Goal: Task Accomplishment & Management: Manage account settings

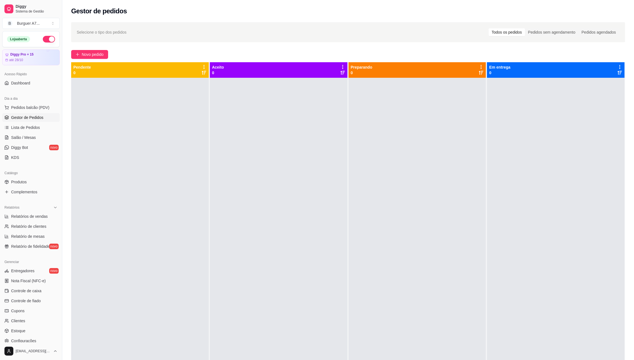
scroll to position [0, 46]
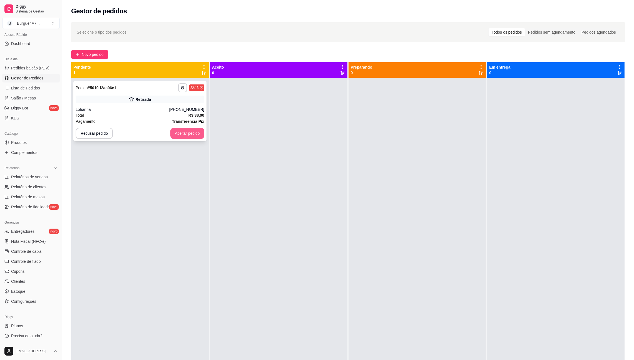
click at [197, 132] on button "Aceitar pedido" at bounding box center [187, 133] width 34 height 11
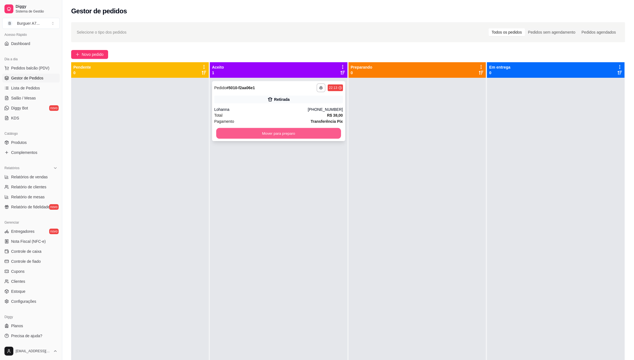
click at [318, 130] on button "Mover para preparo" at bounding box center [278, 133] width 125 height 11
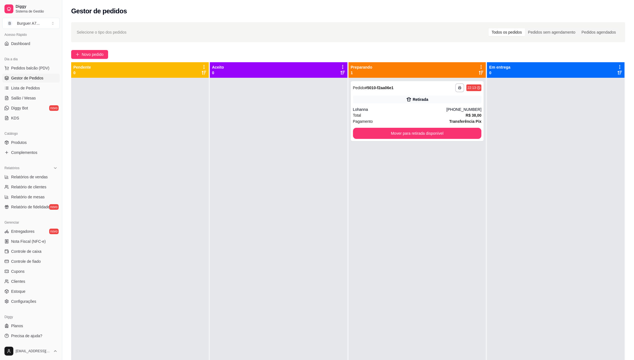
click at [537, 109] on div at bounding box center [556, 258] width 138 height 360
click at [99, 54] on span "Novo pedido" at bounding box center [93, 54] width 22 height 6
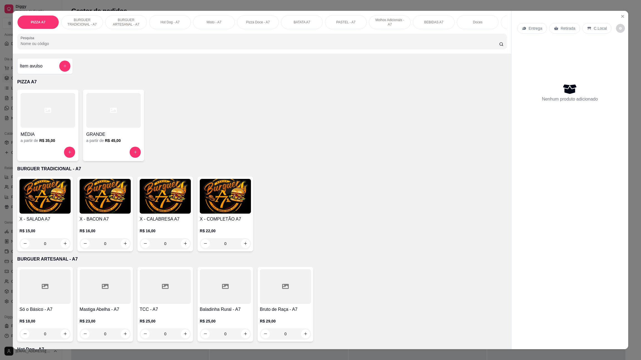
click at [29, 70] on h4 "Item avulso" at bounding box center [31, 66] width 23 height 7
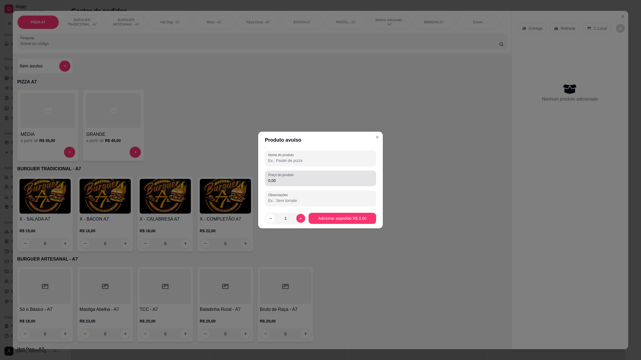
click at [321, 171] on div "Preço do produto 0,00" at bounding box center [320, 179] width 111 height 16
type input "33,00"
click at [298, 158] on input "Nome do produto" at bounding box center [320, 161] width 105 height 6
type input "ks"
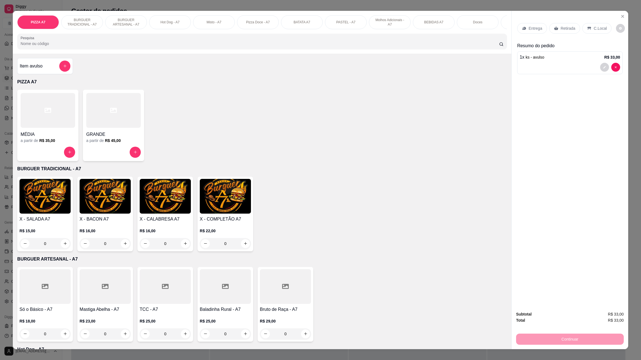
click at [560, 24] on div "Retirada" at bounding box center [564, 28] width 31 height 11
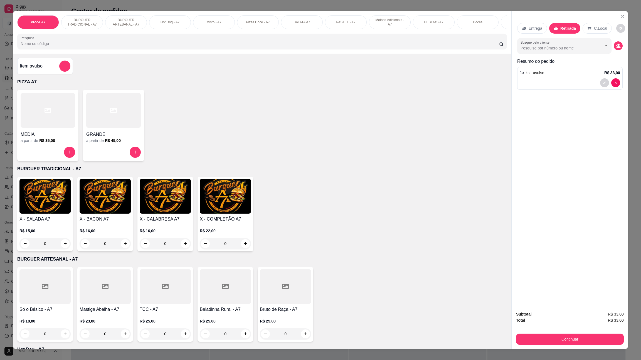
click at [589, 338] on button "Continuar" at bounding box center [570, 339] width 108 height 11
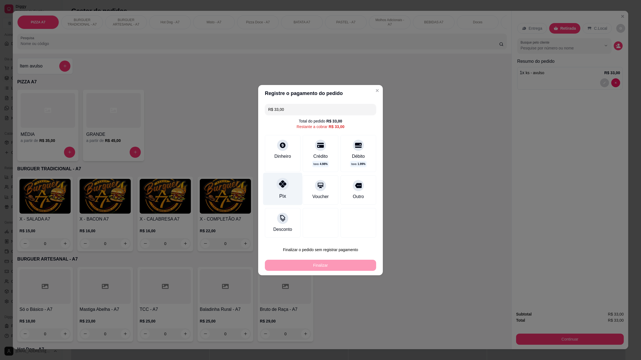
click at [272, 191] on div "Pix" at bounding box center [282, 189] width 39 height 33
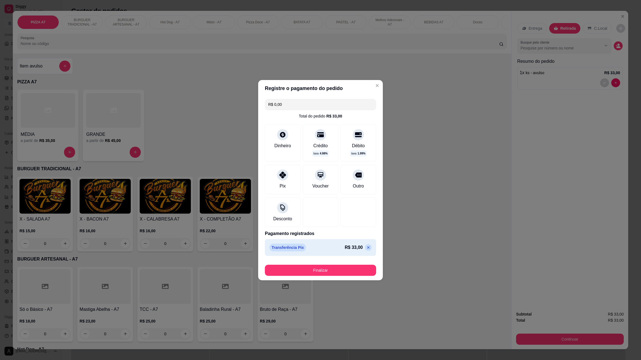
click at [342, 268] on button "Finalizar" at bounding box center [320, 270] width 111 height 11
type input "-R$ 33,00"
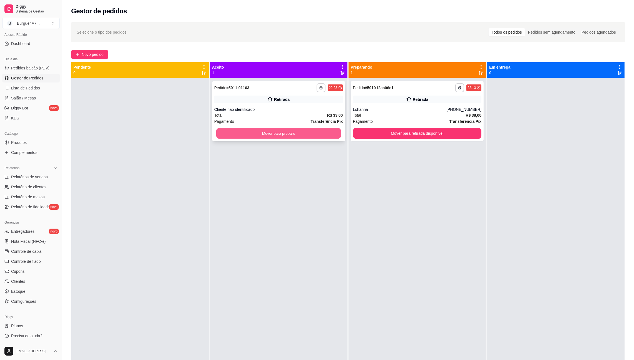
click at [299, 131] on button "Mover para preparo" at bounding box center [278, 133] width 125 height 11
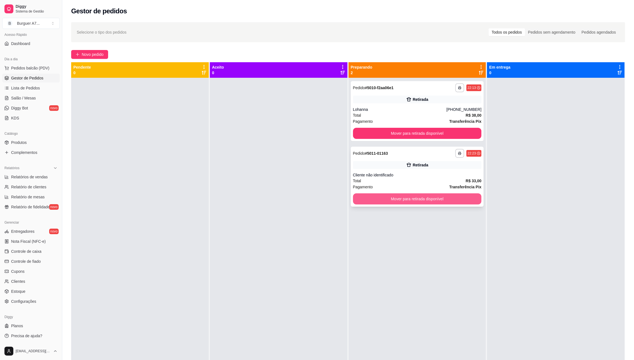
click at [470, 199] on button "Mover para retirada disponível" at bounding box center [417, 199] width 129 height 11
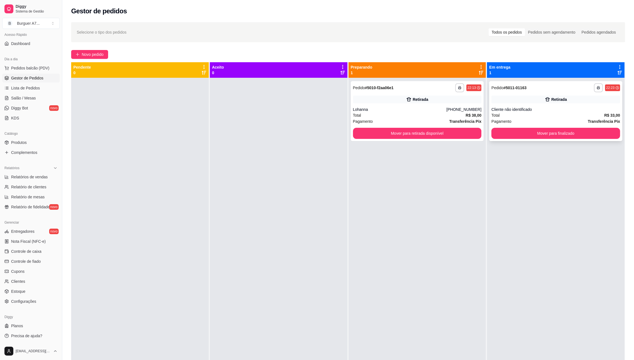
click at [572, 126] on div "**********" at bounding box center [556, 111] width 133 height 60
click at [575, 133] on button "Mover para finalizado" at bounding box center [556, 133] width 129 height 11
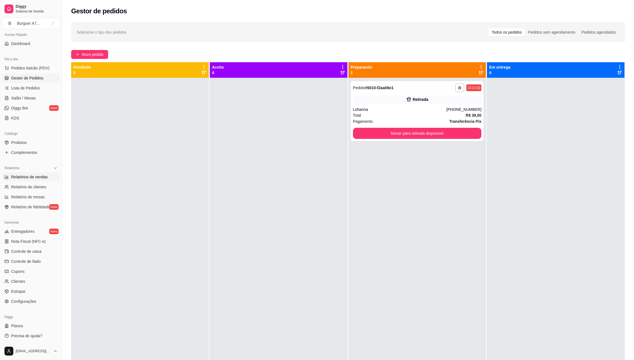
click at [39, 173] on link "Relatórios de vendas" at bounding box center [31, 177] width 58 height 9
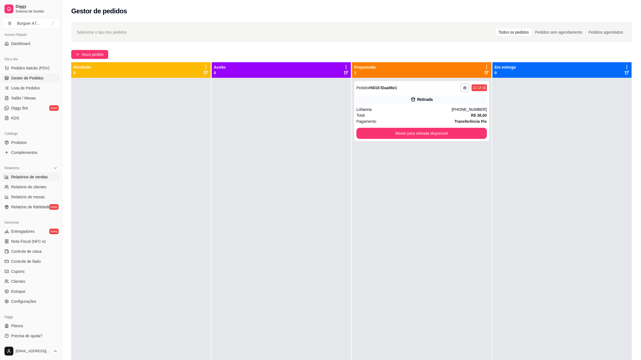
select select "ALL"
select select "0"
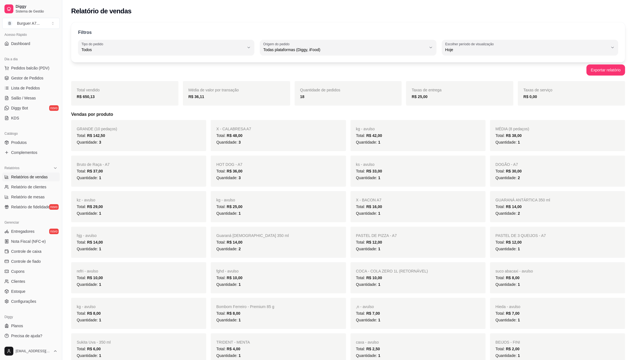
click at [40, 73] on ul "Pedidos balcão (PDV) Gestor de Pedidos Lista de Pedidos Salão / Mesas Diggy Bot…" at bounding box center [31, 93] width 58 height 59
click at [38, 81] on span "Gestor de Pedidos" at bounding box center [27, 78] width 32 height 6
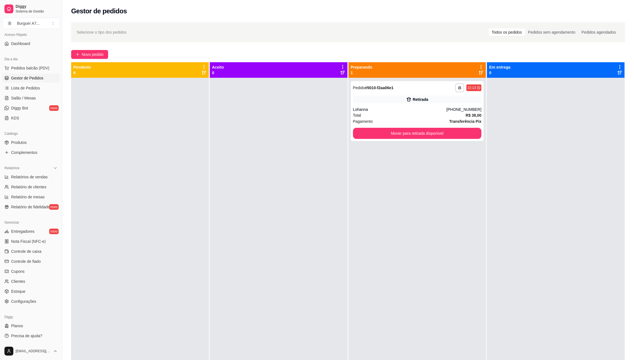
scroll to position [40, 0]
click at [360, 113] on div "Total R$ 38,00" at bounding box center [417, 115] width 129 height 6
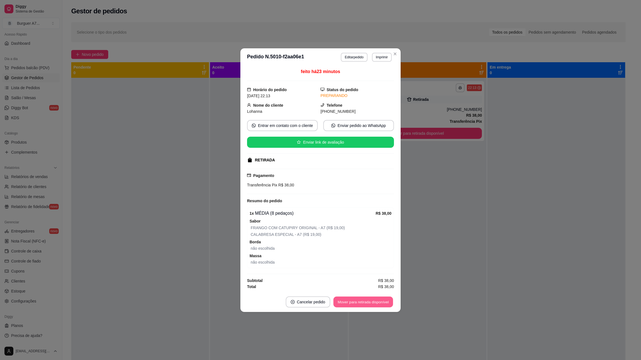
click at [379, 297] on button "Mover para retirada disponível" at bounding box center [363, 302] width 60 height 11
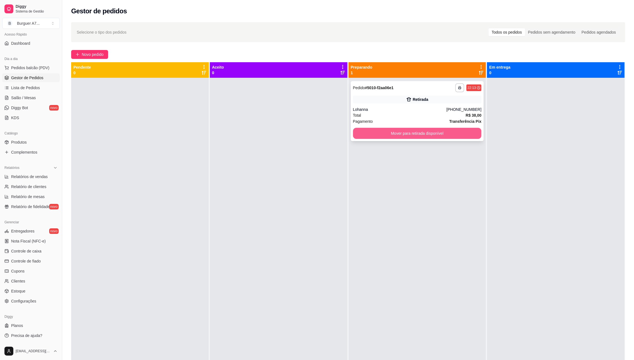
click at [462, 133] on button "Mover para retirada disponível" at bounding box center [417, 133] width 129 height 11
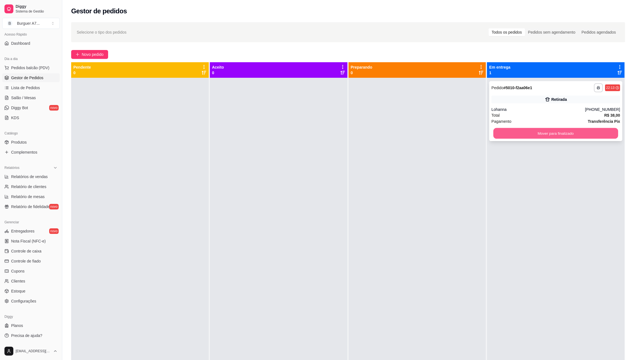
click at [554, 133] on button "Mover para finalizado" at bounding box center [556, 133] width 125 height 11
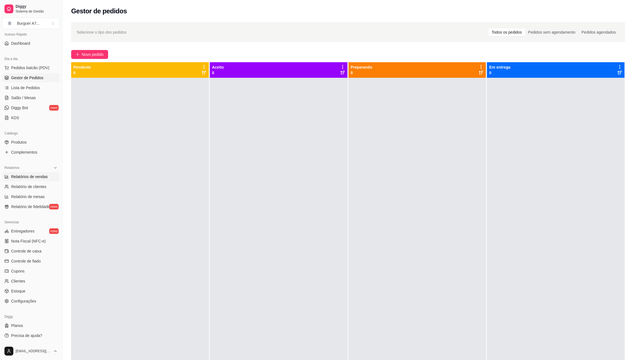
click at [39, 177] on span "Relatórios de vendas" at bounding box center [29, 177] width 37 height 6
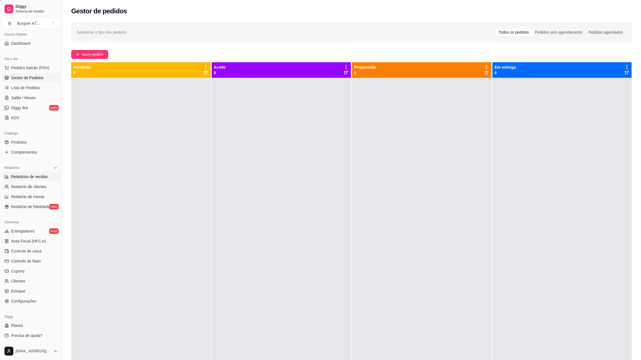
select select "ALL"
select select "0"
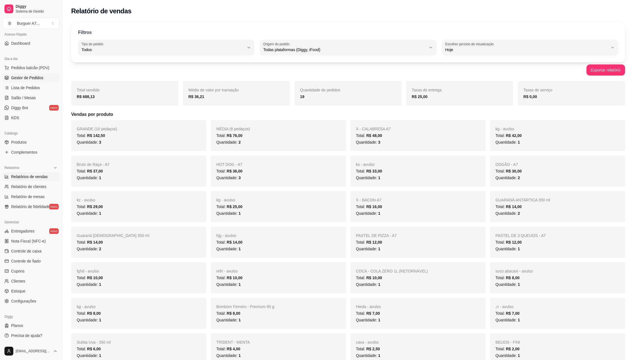
click at [26, 74] on link "Gestor de Pedidos" at bounding box center [31, 77] width 58 height 9
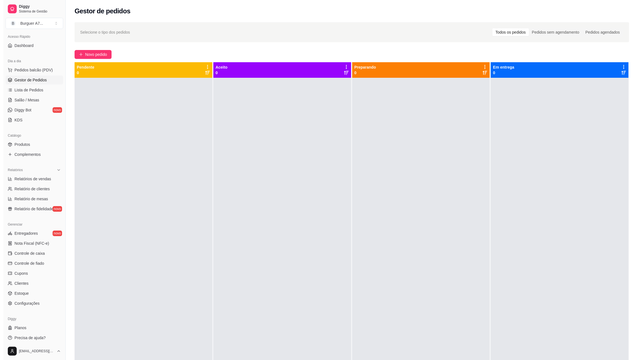
scroll to position [38, 0]
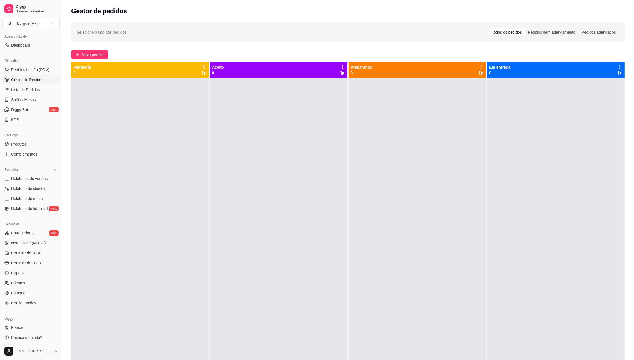
click at [93, 43] on div "Selecione o tipo dos pedidos Todos os pedidos Pedidos sem agendamento Pedidos a…" at bounding box center [348, 224] width 572 height 411
click at [92, 53] on span "Novo pedido" at bounding box center [93, 54] width 22 height 6
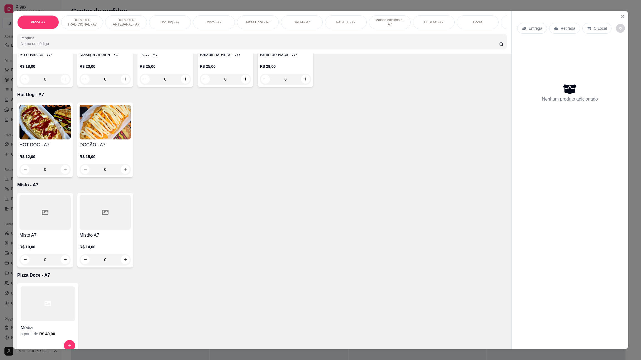
scroll to position [292, 0]
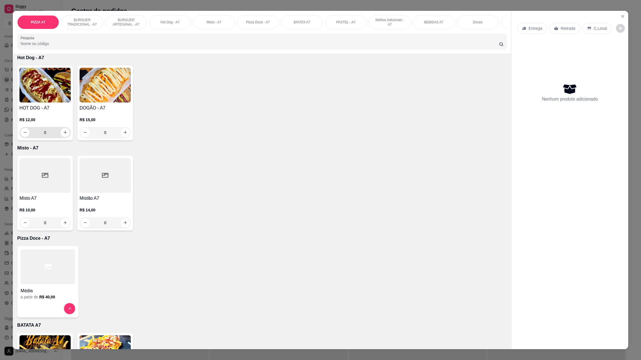
click at [65, 137] on button "increase-product-quantity" at bounding box center [65, 132] width 9 height 9
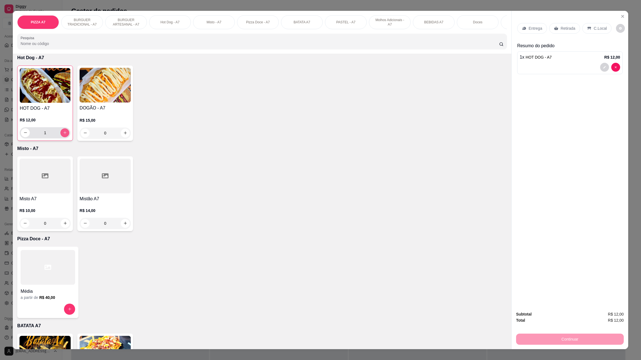
type input "1"
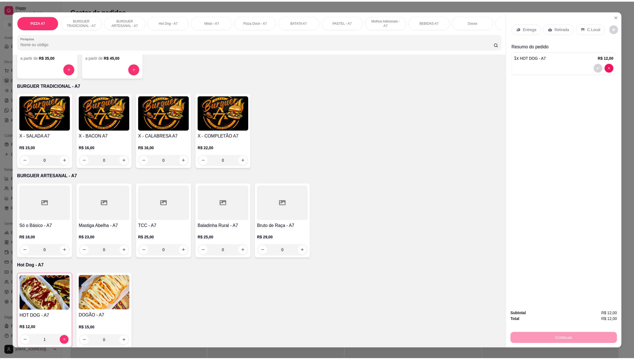
scroll to position [0, 0]
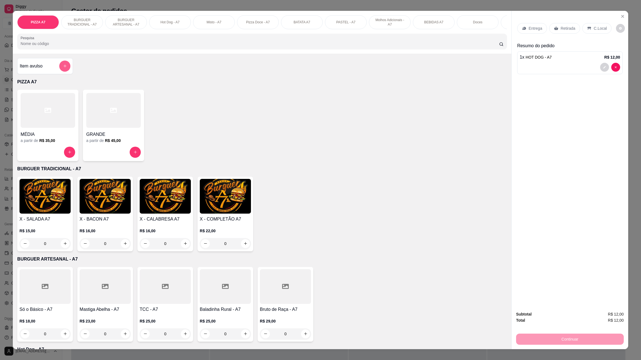
click at [60, 72] on button "add-separate-item" at bounding box center [64, 66] width 11 height 11
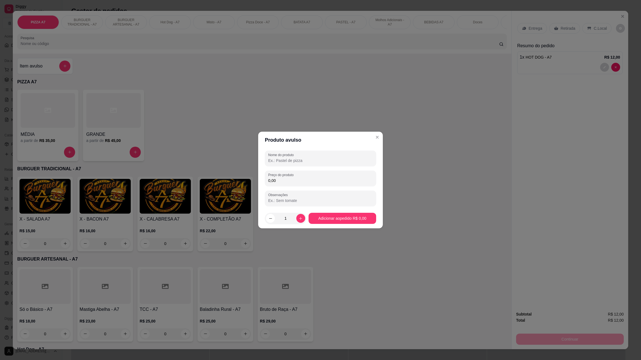
click at [322, 168] on div "Nome do produto Preço do produto 0,00 Observações" at bounding box center [320, 179] width 111 height 56
click at [329, 172] on div "Preço do produto 0,00" at bounding box center [320, 179] width 111 height 16
type input "8,00"
click at [329, 162] on input "Nome do produto" at bounding box center [320, 161] width 105 height 6
type input "abacaxi"
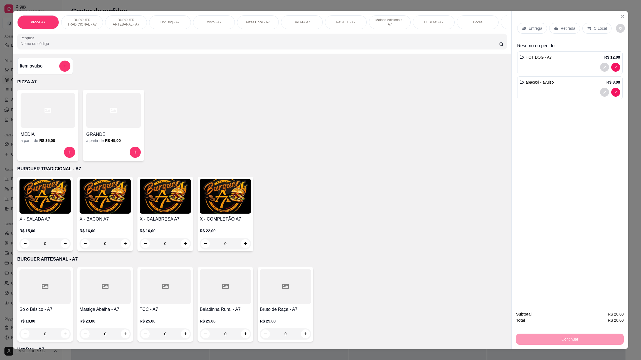
click at [554, 30] on icon at bounding box center [556, 28] width 4 height 4
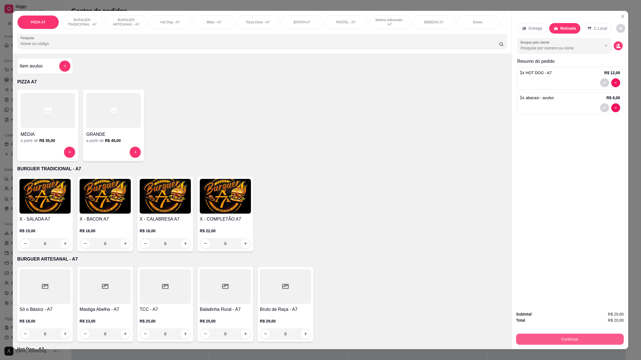
click at [606, 336] on button "Continuar" at bounding box center [570, 339] width 108 height 11
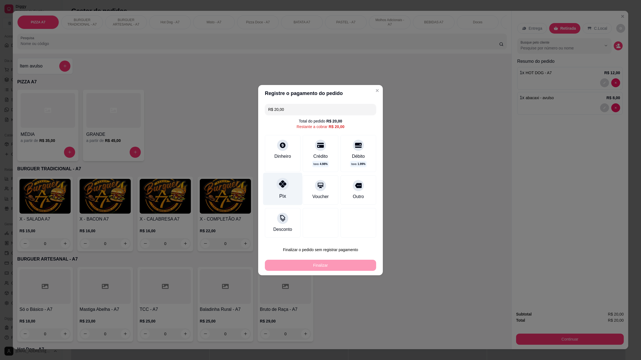
click at [276, 187] on div "Pix" at bounding box center [282, 189] width 39 height 33
type input "R$ 0,00"
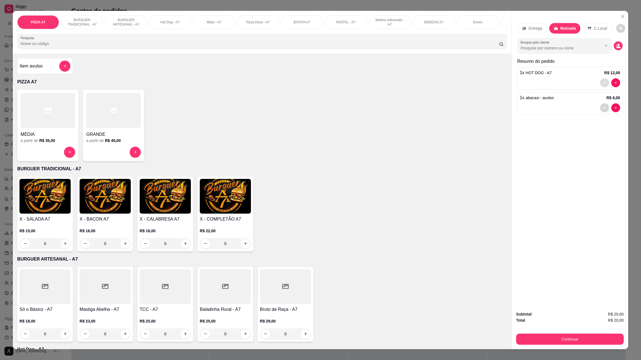
click at [603, 81] on icon "decrease-product-quantity" at bounding box center [604, 82] width 3 height 3
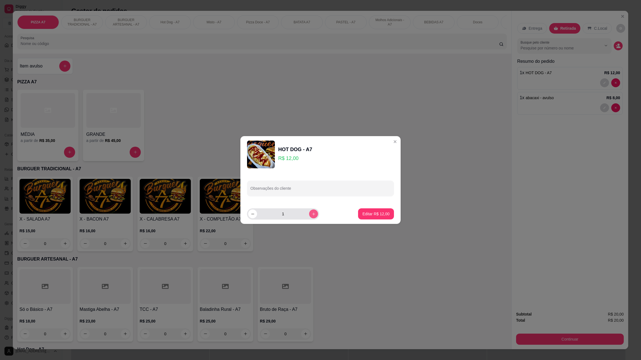
click at [312, 213] on icon "increase-product-quantity" at bounding box center [314, 214] width 4 height 4
type input "4"
click at [365, 211] on p "Editar R$ 48,00" at bounding box center [375, 214] width 27 height 6
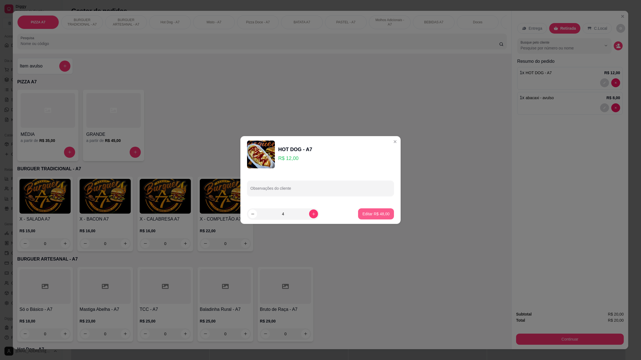
type input "4"
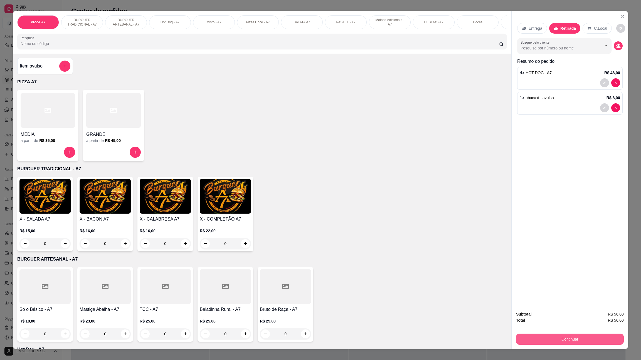
click at [590, 338] on button "Continuar" at bounding box center [570, 339] width 108 height 11
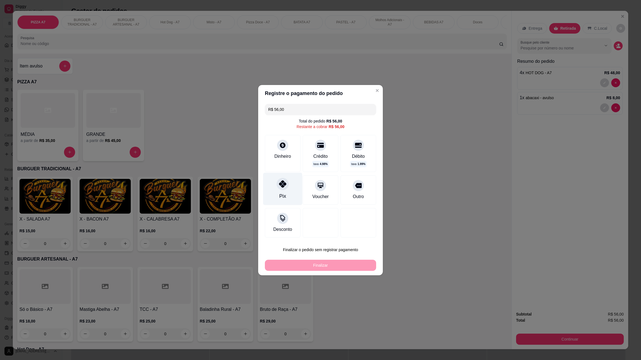
click at [289, 198] on div "Pix" at bounding box center [282, 189] width 39 height 33
type input "R$ 0,00"
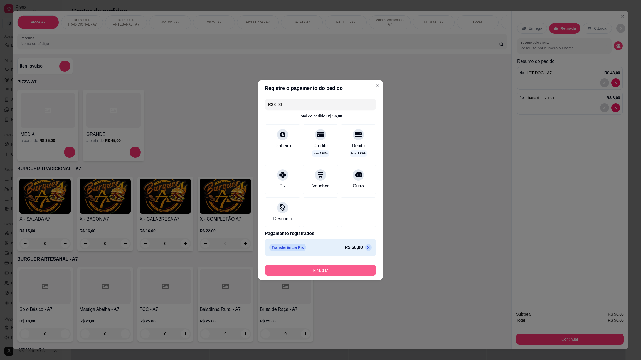
click at [358, 270] on button "Finalizar" at bounding box center [320, 270] width 111 height 11
type input "0"
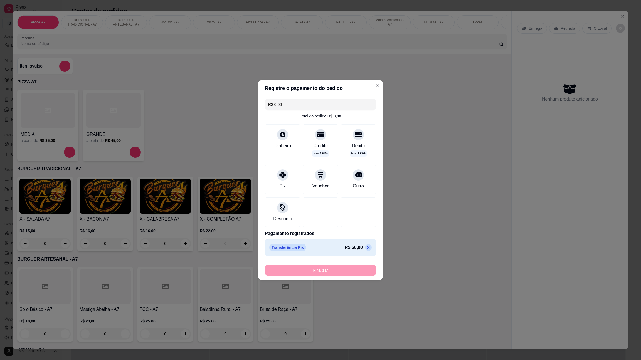
type input "-R$ 56,00"
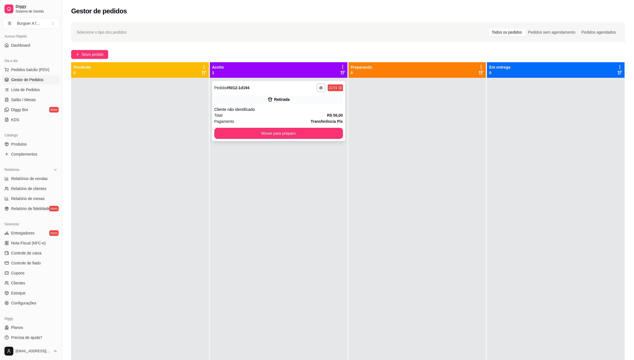
click at [281, 115] on div "Total R$ 56,00" at bounding box center [278, 115] width 129 height 6
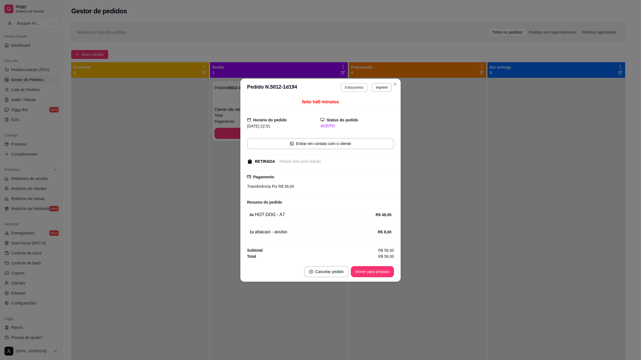
click at [362, 85] on button "Editar pedido" at bounding box center [354, 87] width 26 height 9
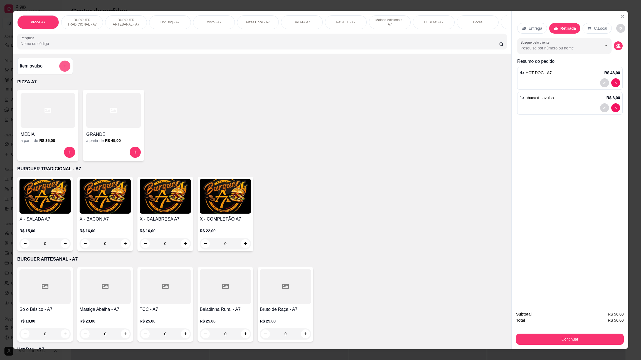
click at [61, 67] on button "add-separate-item" at bounding box center [64, 66] width 11 height 11
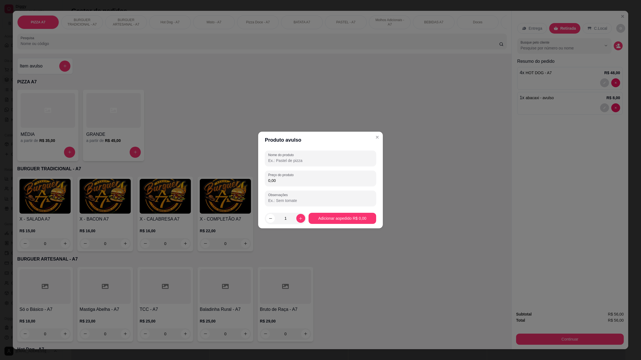
click at [360, 178] on input "0,00" at bounding box center [320, 181] width 105 height 6
type input "10,00"
click at [318, 156] on div at bounding box center [320, 158] width 105 height 11
type input "ks"
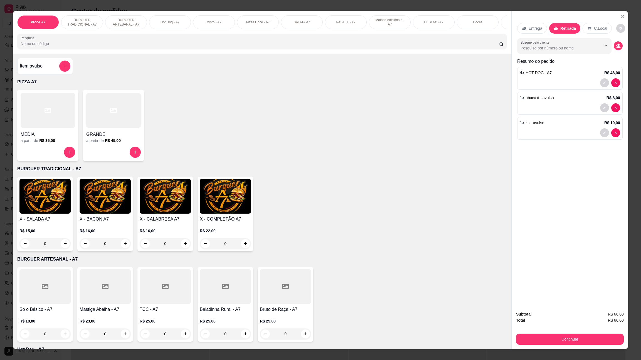
drag, startPoint x: 585, startPoint y: 322, endPoint x: 587, endPoint y: 328, distance: 7.0
click at [585, 325] on div "Subtotal R$ 66,00 Total R$ 66,00 Continuar" at bounding box center [570, 329] width 108 height 34
click at [588, 330] on div "Subtotal R$ 66,00 Total R$ 66,00 Continuar" at bounding box center [570, 329] width 108 height 34
click at [588, 336] on button "Continuar" at bounding box center [570, 339] width 104 height 11
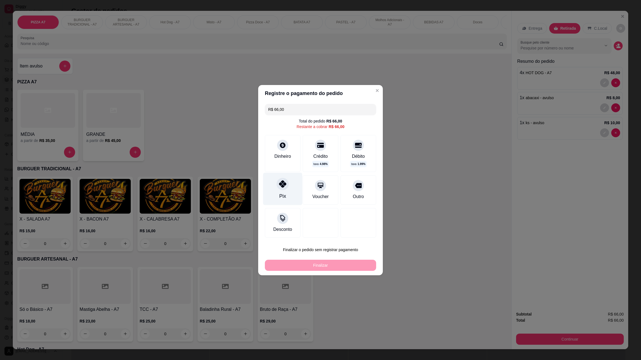
click at [281, 191] on div "Pix" at bounding box center [282, 189] width 39 height 33
type input "R$ 0,00"
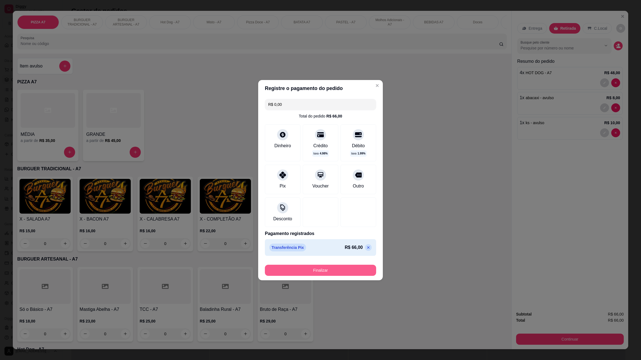
click at [358, 274] on button "Finalizar" at bounding box center [320, 270] width 111 height 11
type input "0"
type input "-R$ 66,00"
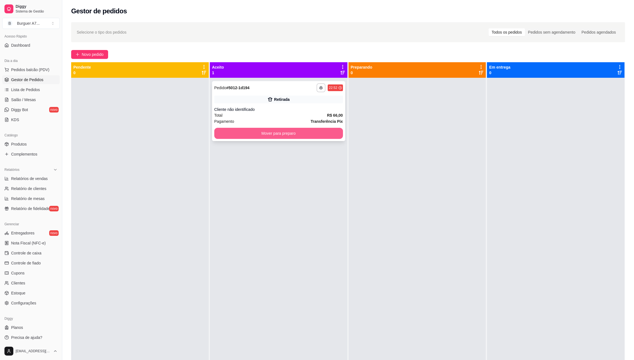
click at [321, 136] on button "Mover para preparo" at bounding box center [278, 133] width 129 height 11
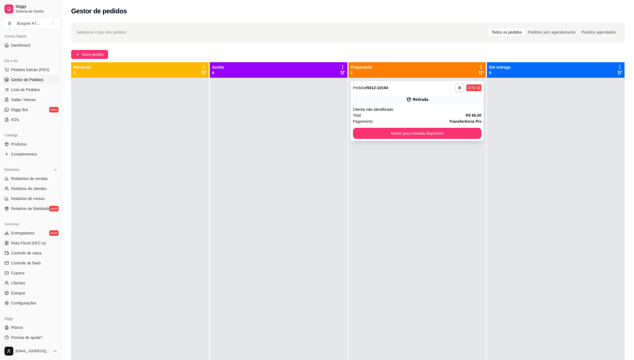
click at [416, 98] on div "Retirada" at bounding box center [421, 100] width 16 height 6
click at [41, 176] on link "Relatórios de vendas" at bounding box center [31, 178] width 58 height 9
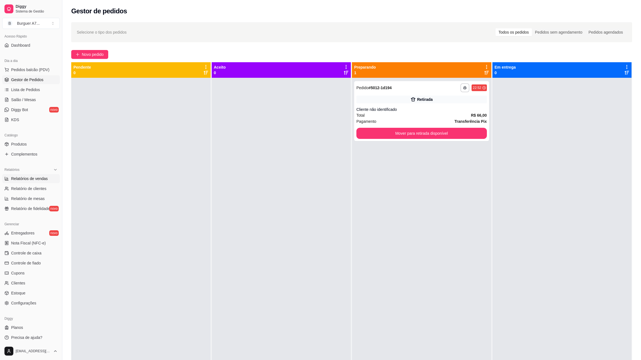
select select "ALL"
select select "0"
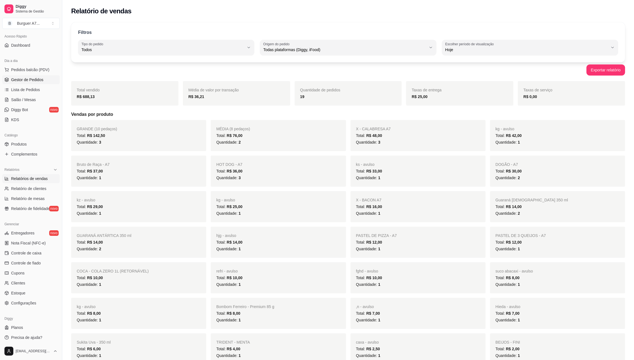
click at [50, 76] on link "Gestor de Pedidos" at bounding box center [31, 79] width 58 height 9
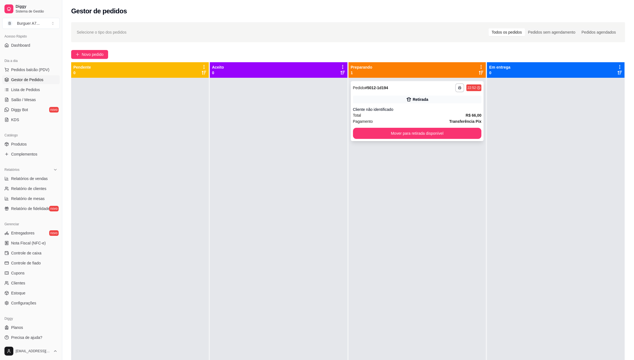
click at [473, 98] on div "Retirada" at bounding box center [417, 100] width 129 height 8
click at [464, 120] on strong "Transferência Pix" at bounding box center [465, 121] width 32 height 4
click at [32, 176] on span "Relatórios de vendas" at bounding box center [29, 179] width 37 height 6
select select "ALL"
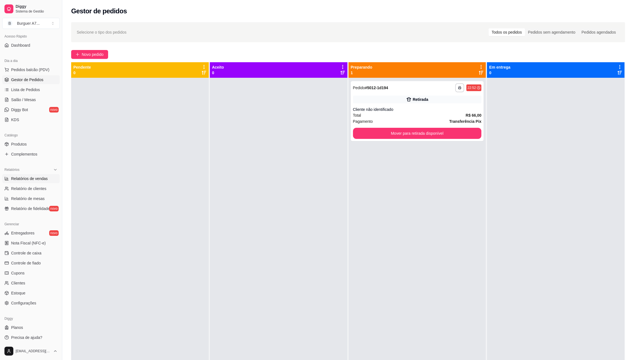
select select "0"
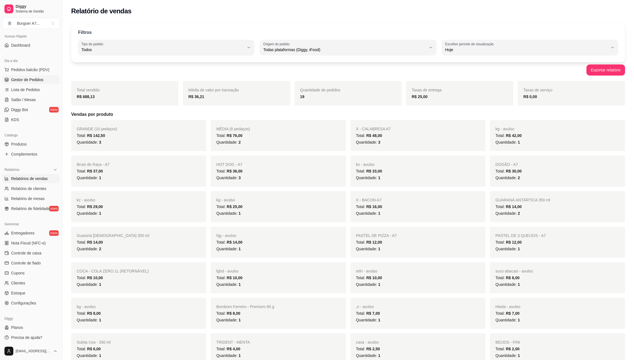
click at [48, 80] on link "Gestor de Pedidos" at bounding box center [31, 79] width 58 height 9
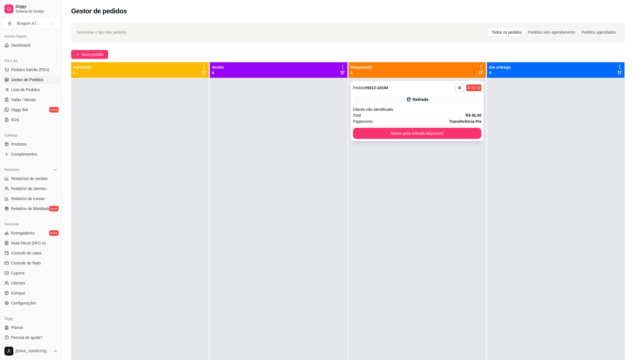
click at [415, 107] on div "Cliente não identificado" at bounding box center [417, 110] width 129 height 6
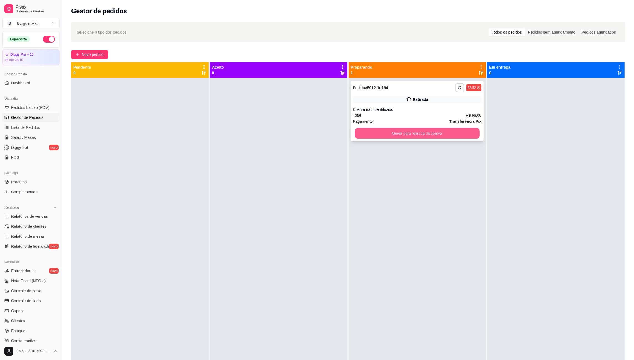
click at [413, 131] on button "Mover para retirada disponível" at bounding box center [417, 133] width 125 height 11
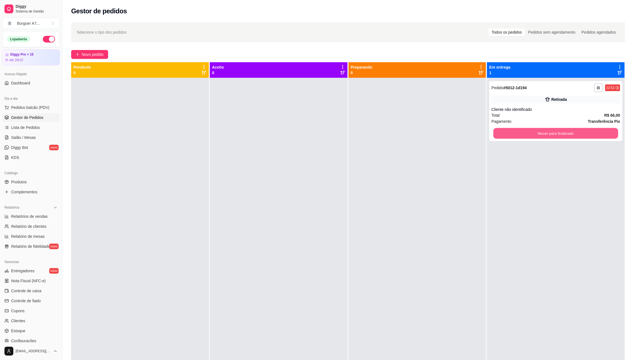
click at [568, 131] on button "Mover para finalizado" at bounding box center [556, 133] width 125 height 11
